Goal: Task Accomplishment & Management: Complete application form

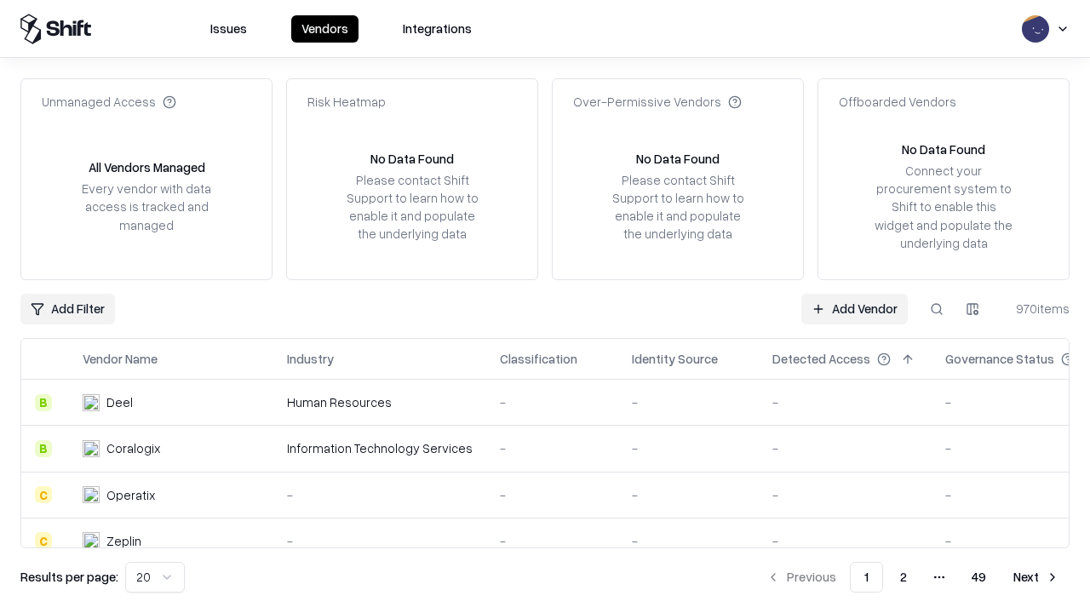
click at [854, 308] on link "Add Vendor" at bounding box center [854, 309] width 106 height 31
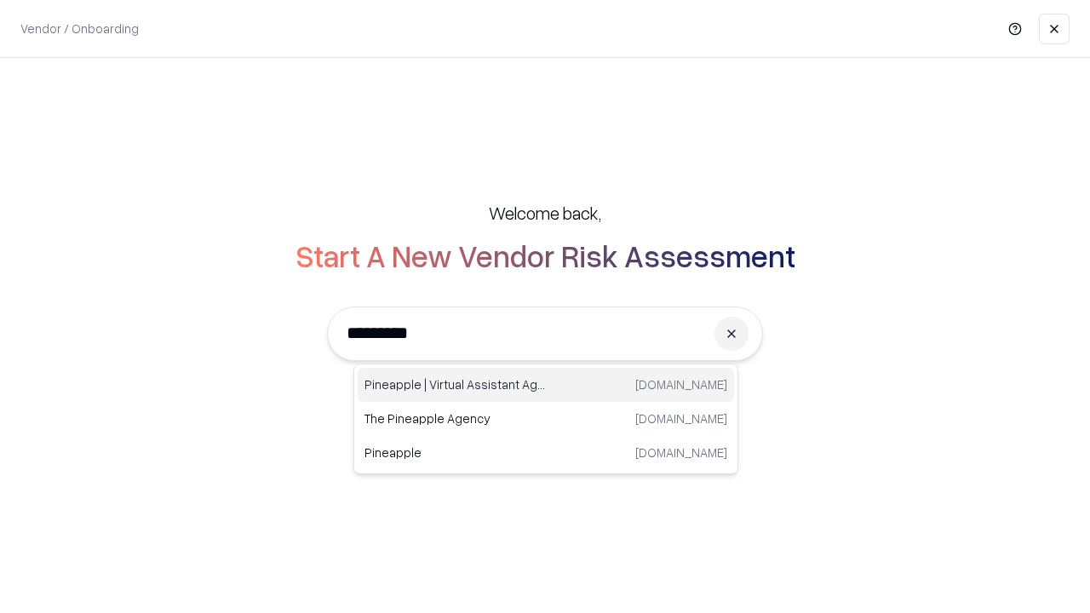
click at [546, 385] on div "Pineapple | Virtual Assistant Agency [DOMAIN_NAME]" at bounding box center [546, 385] width 376 height 34
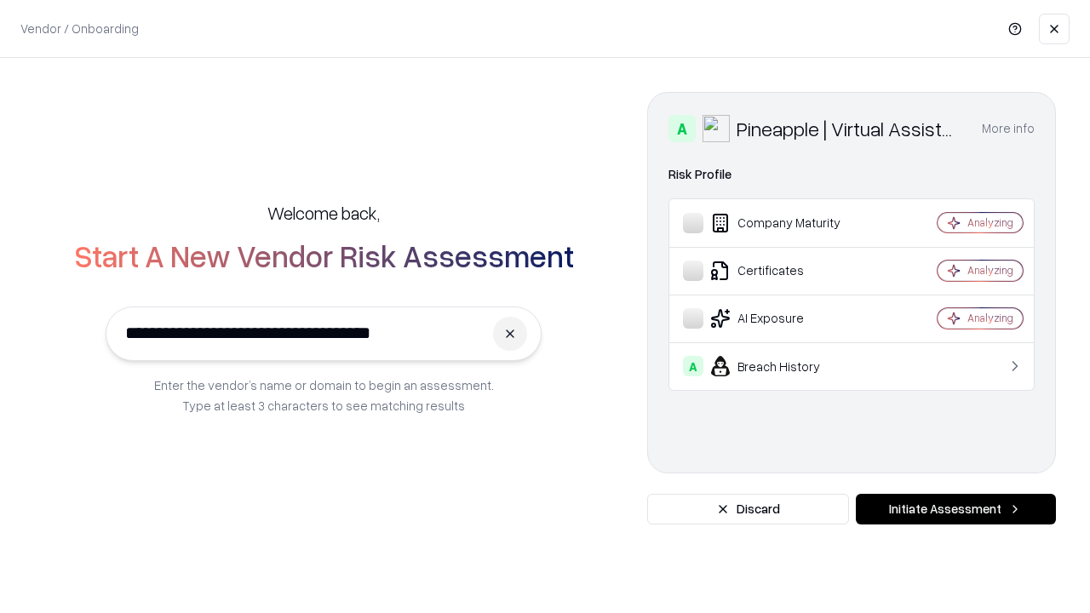
type input "**********"
click at [955, 509] on button "Initiate Assessment" at bounding box center [956, 509] width 200 height 31
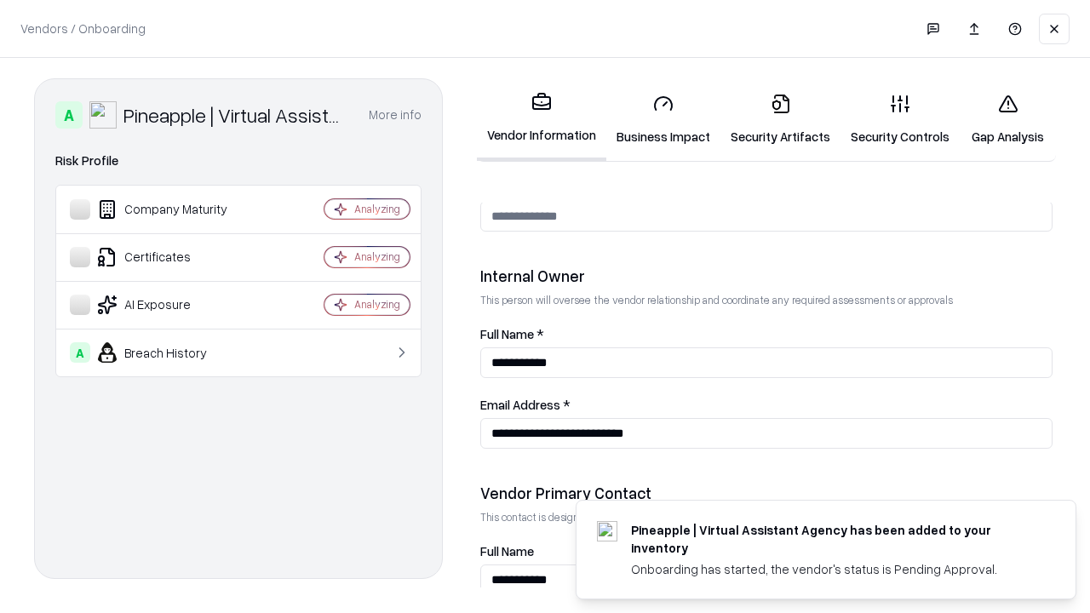
scroll to position [882, 0]
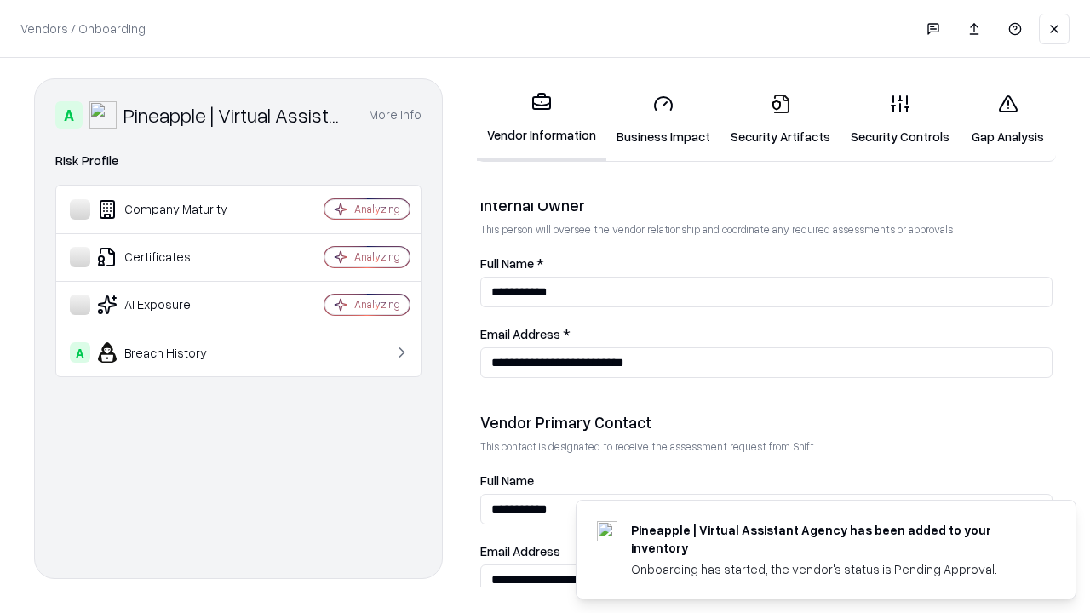
click at [663, 119] on link "Business Impact" at bounding box center [663, 119] width 114 height 79
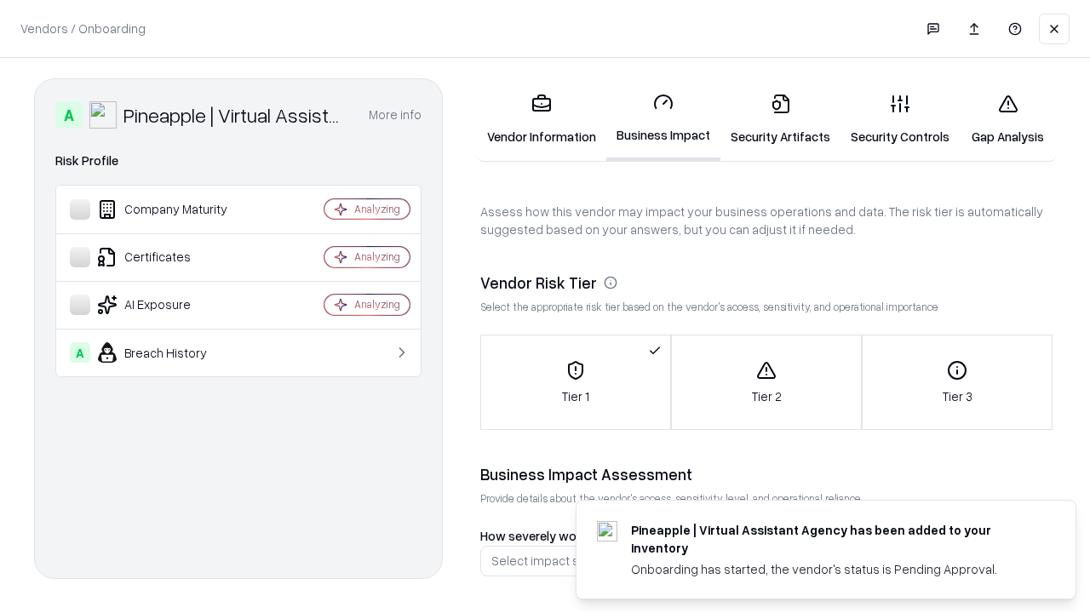
click at [780, 119] on link "Security Artifacts" at bounding box center [780, 119] width 120 height 79
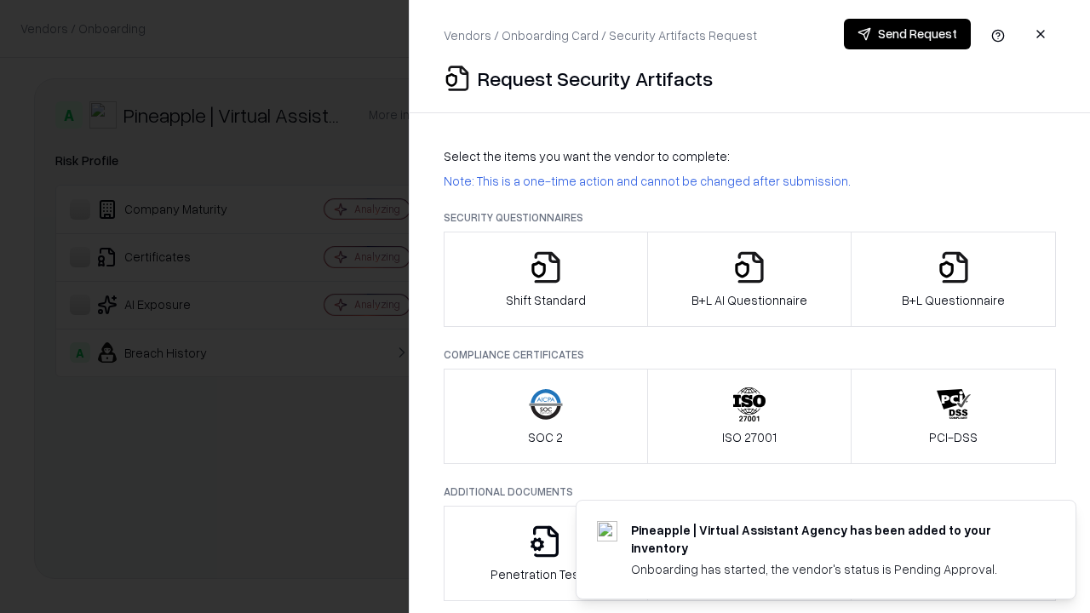
click at [545, 279] on icon "button" at bounding box center [546, 267] width 34 height 34
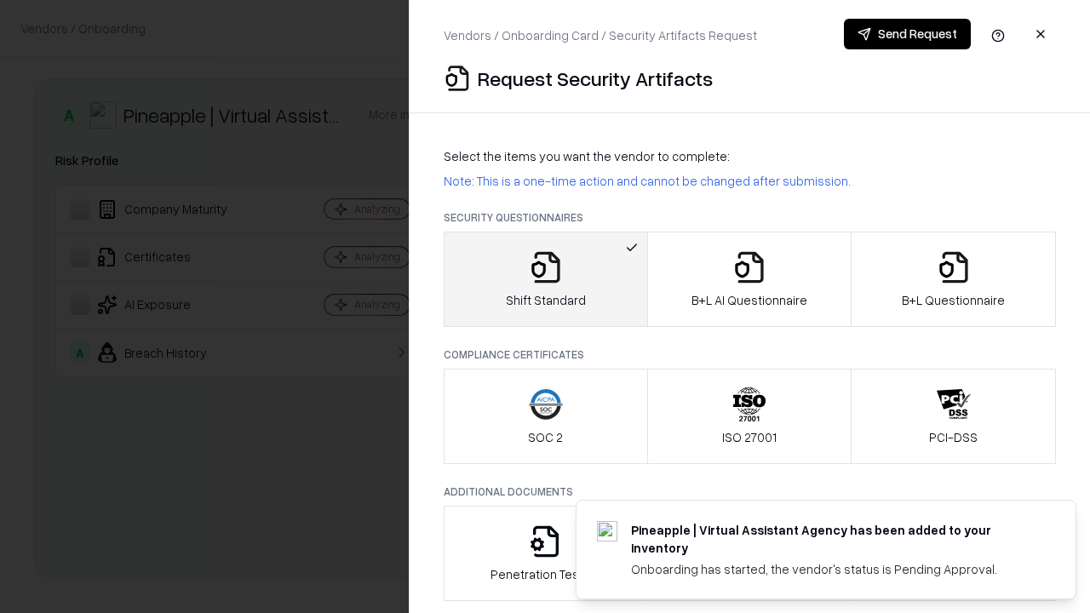
click at [907, 34] on button "Send Request" at bounding box center [907, 34] width 127 height 31
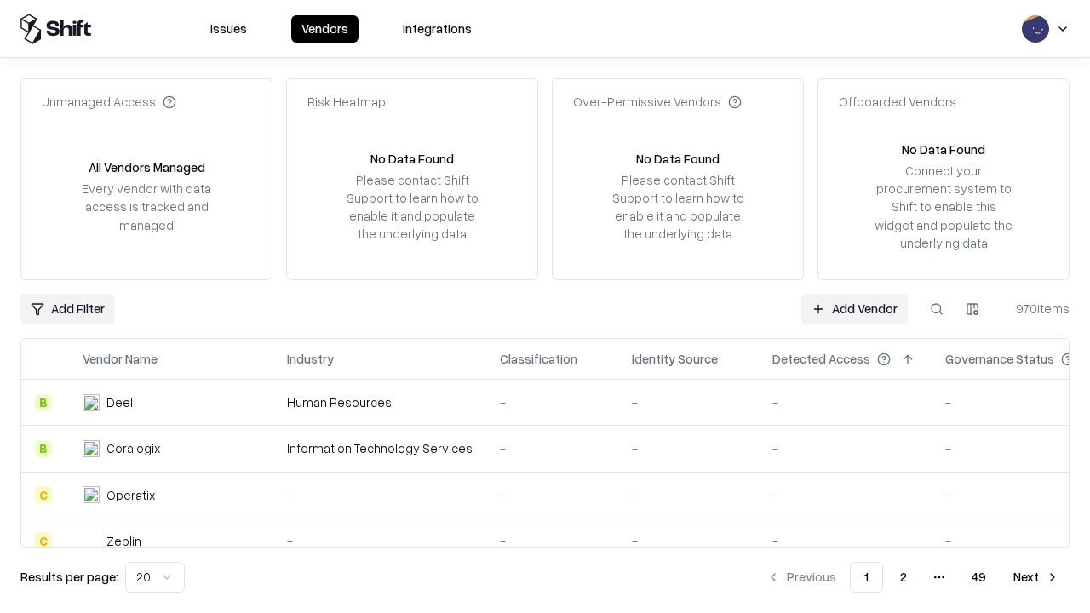
click at [937, 308] on button at bounding box center [936, 309] width 31 height 31
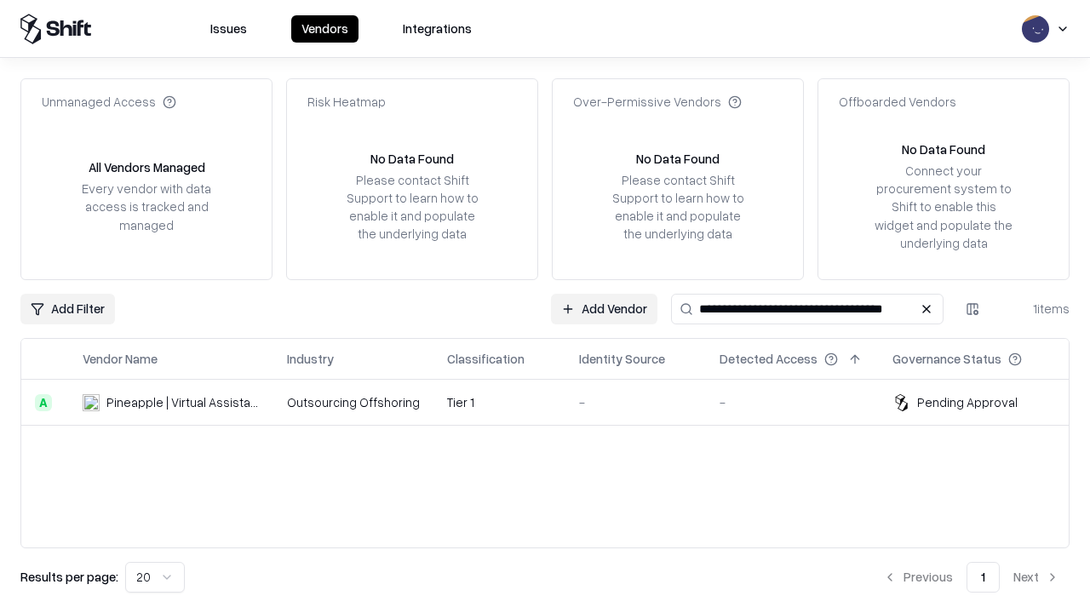
type input "**********"
click at [555, 402] on td "Tier 1" at bounding box center [499, 403] width 132 height 46
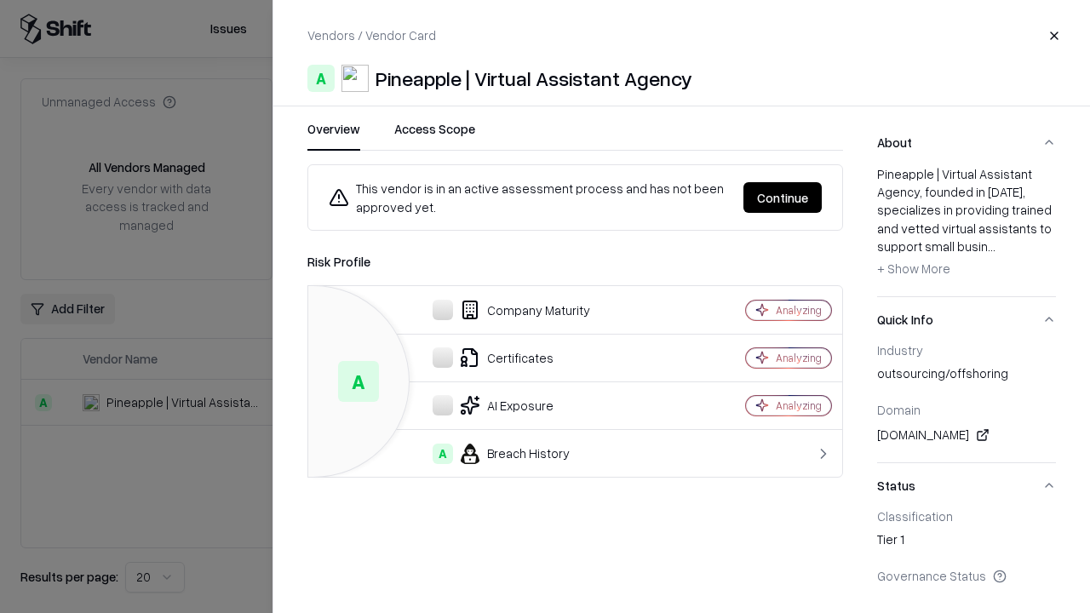
click at [783, 198] on button "Continue" at bounding box center [782, 197] width 78 height 31
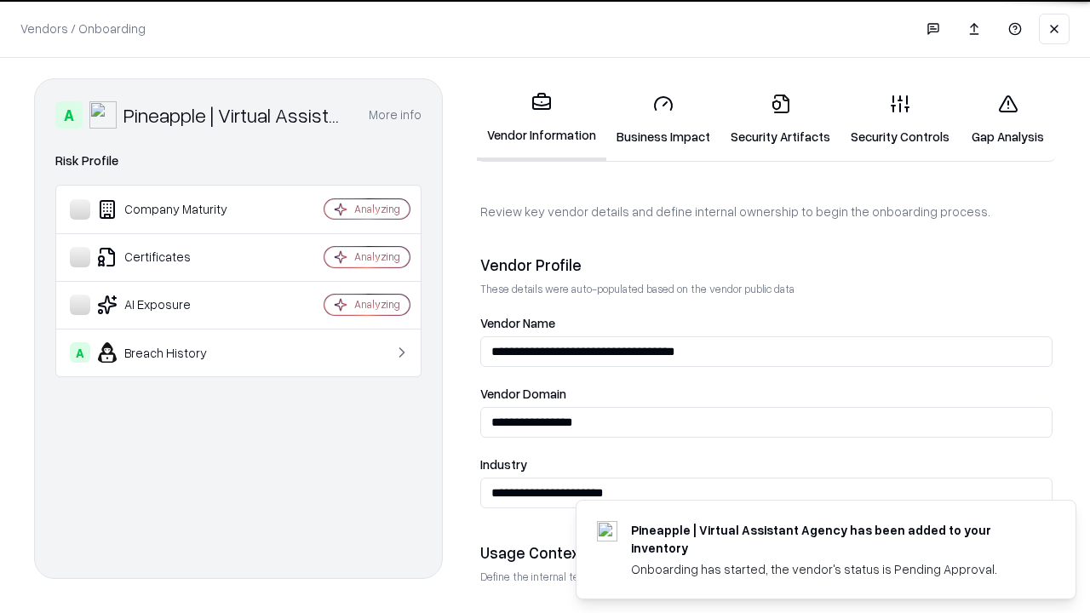
click at [780, 119] on link "Security Artifacts" at bounding box center [780, 119] width 120 height 79
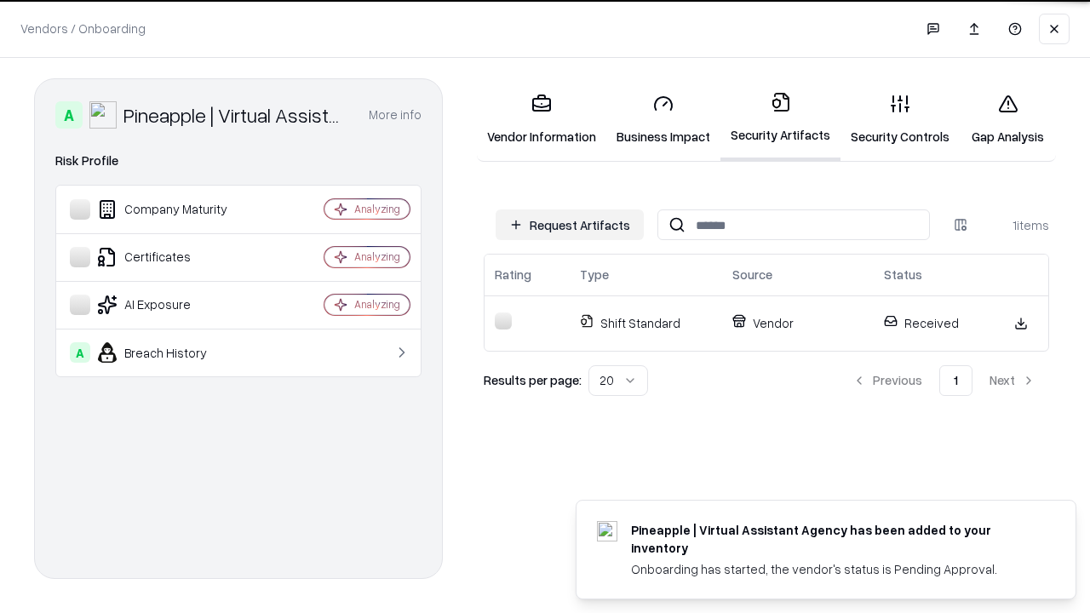
click at [1007, 119] on link "Gap Analysis" at bounding box center [1008, 119] width 96 height 79
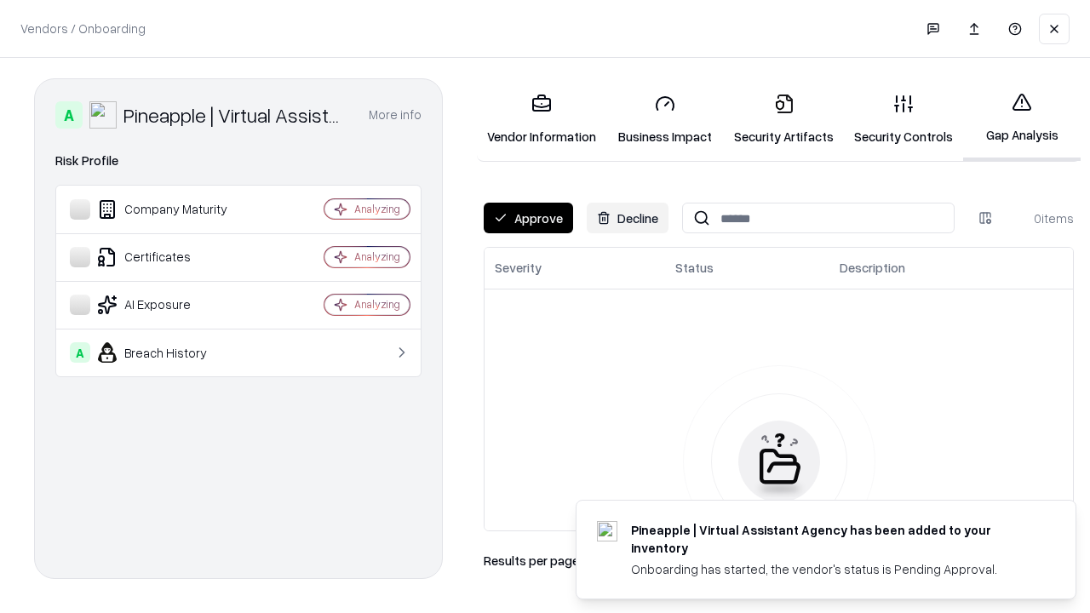
click at [528, 218] on button "Approve" at bounding box center [528, 218] width 89 height 31
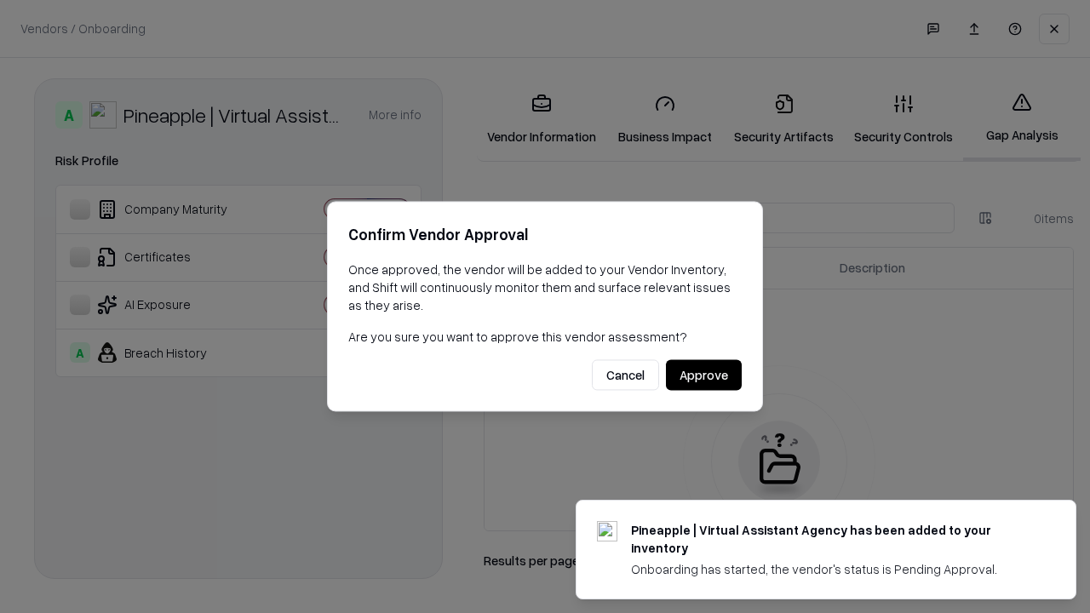
click at [703, 375] on button "Approve" at bounding box center [704, 375] width 76 height 31
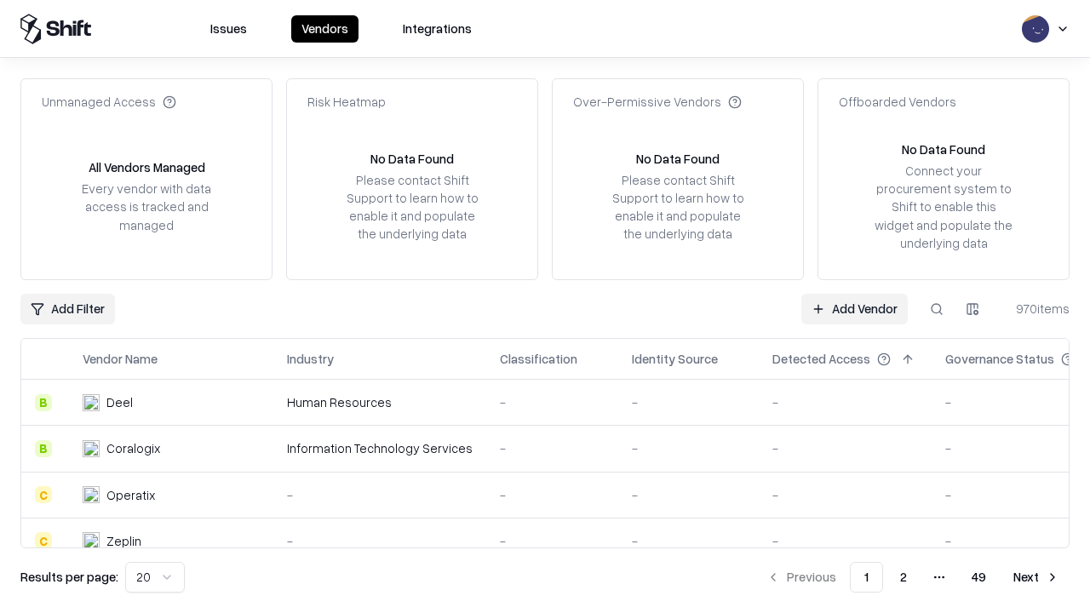
type input "**********"
click at [854, 308] on link "Add Vendor" at bounding box center [854, 309] width 106 height 31
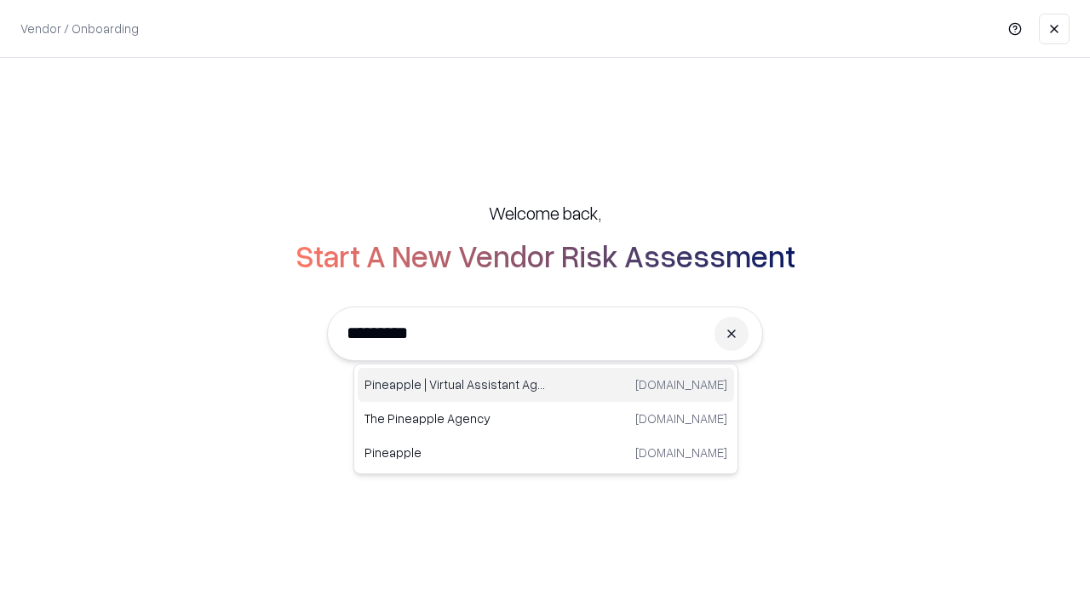
click at [546, 385] on div "Pineapple | Virtual Assistant Agency [DOMAIN_NAME]" at bounding box center [546, 385] width 376 height 34
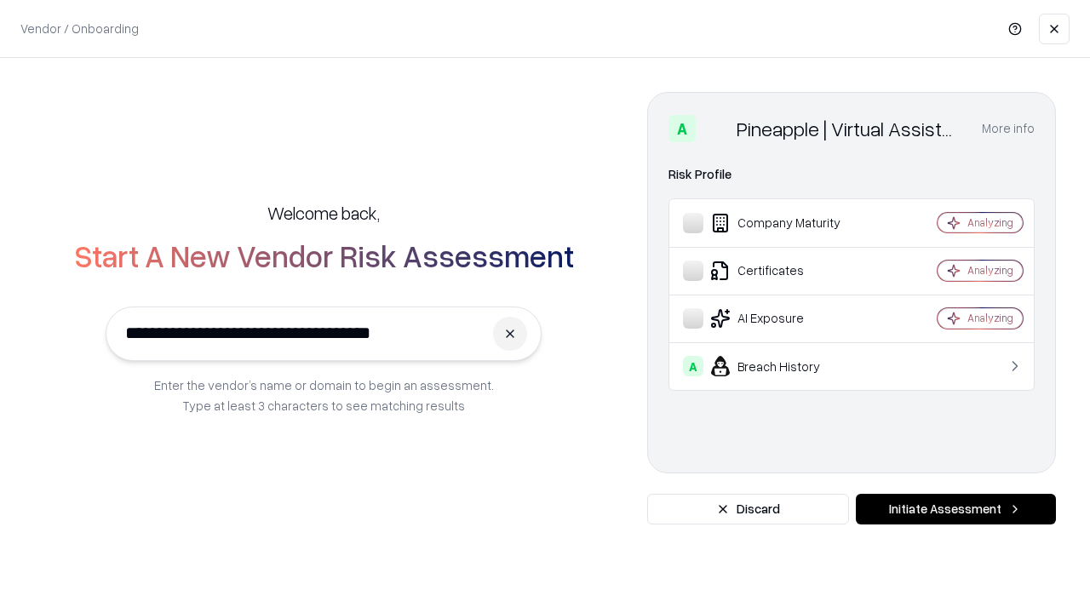
type input "**********"
click at [955, 509] on button "Initiate Assessment" at bounding box center [956, 509] width 200 height 31
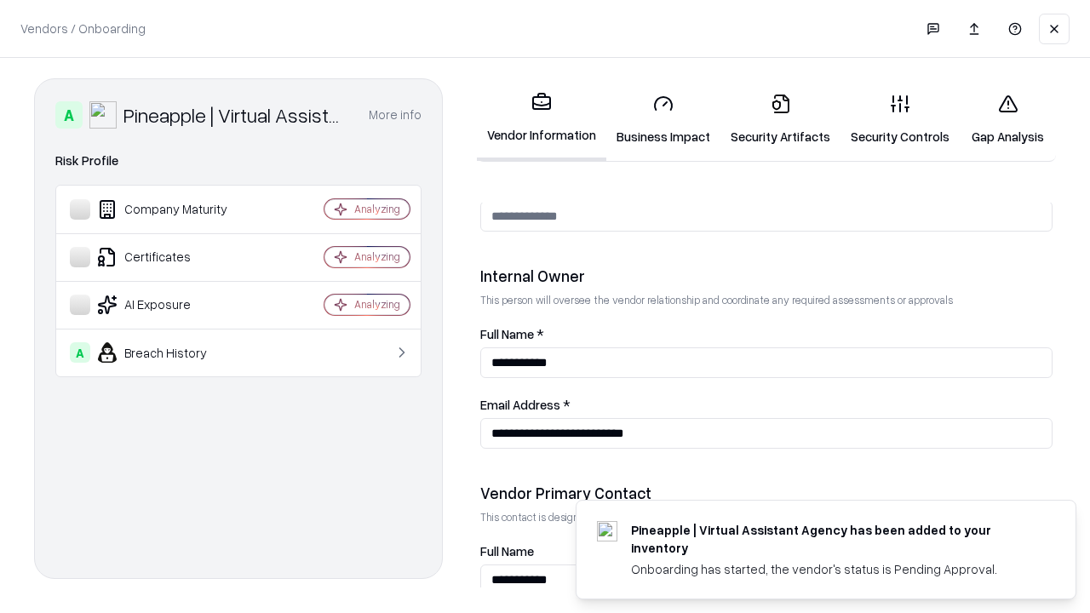
scroll to position [882, 0]
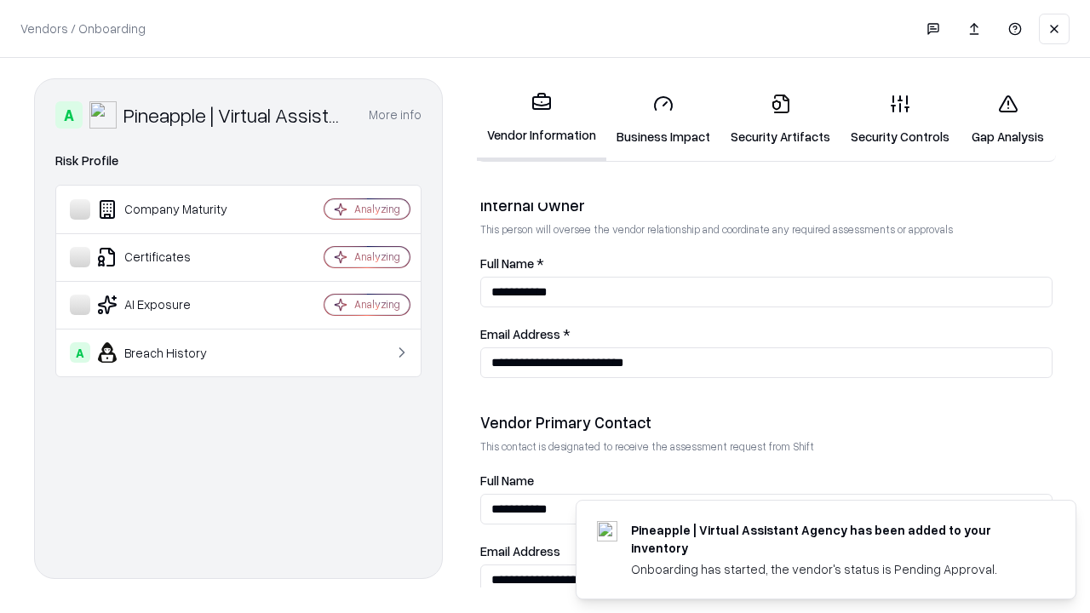
click at [1007, 119] on link "Gap Analysis" at bounding box center [1008, 119] width 96 height 79
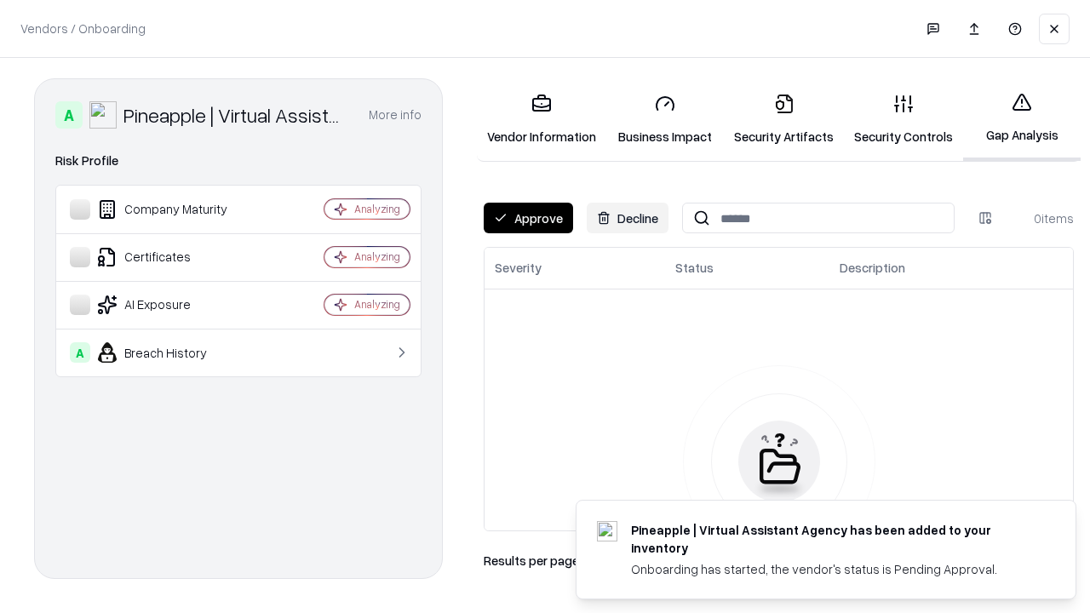
click at [528, 218] on button "Approve" at bounding box center [528, 218] width 89 height 31
